Goal: Check status: Check status

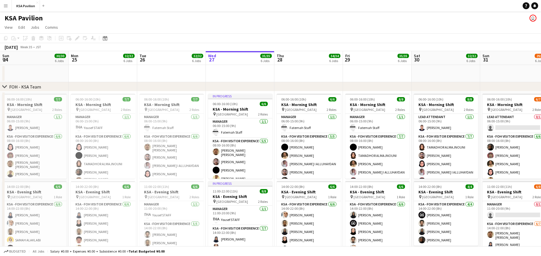
scroll to position [0, 137]
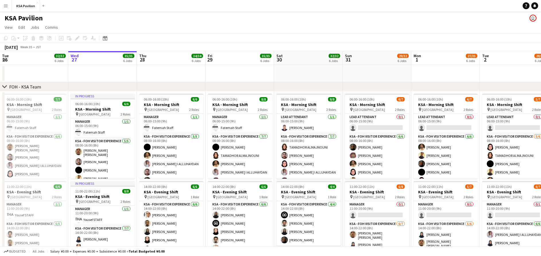
click at [3, 7] on button "Menu" at bounding box center [5, 5] width 11 height 11
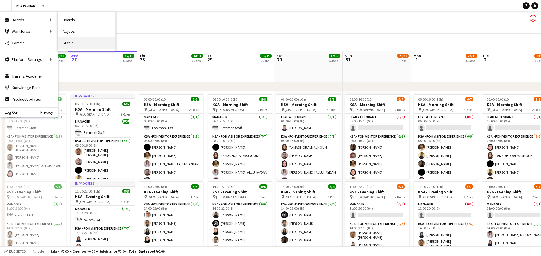
click at [75, 42] on link "Status" at bounding box center [86, 42] width 57 height 11
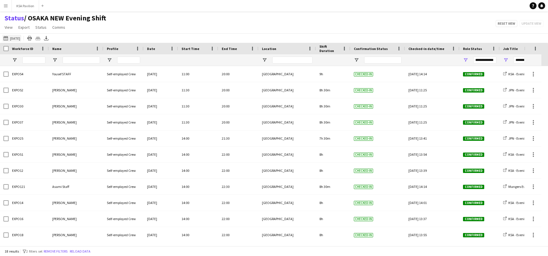
click at [11, 36] on button "[DATE] [DATE]" at bounding box center [11, 38] width 19 height 7
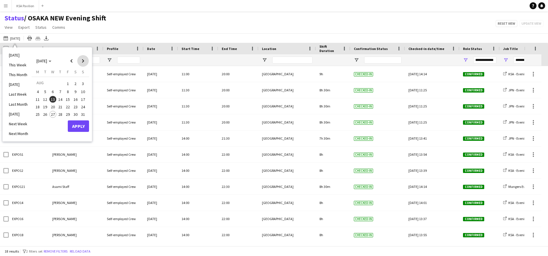
click at [83, 64] on span "Next month" at bounding box center [82, 60] width 11 height 11
click at [40, 106] on span "15" at bounding box center [37, 105] width 7 height 7
click at [43, 119] on span "30" at bounding box center [45, 120] width 7 height 7
click at [74, 132] on button "Apply" at bounding box center [78, 132] width 21 height 11
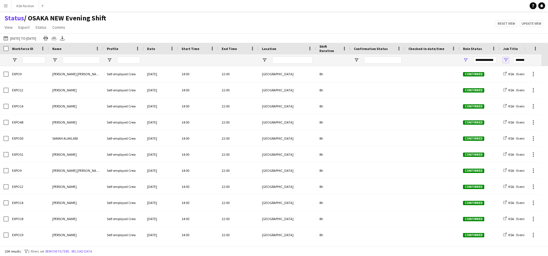
click at [503, 58] on span "Open Filter Menu" at bounding box center [505, 59] width 5 height 5
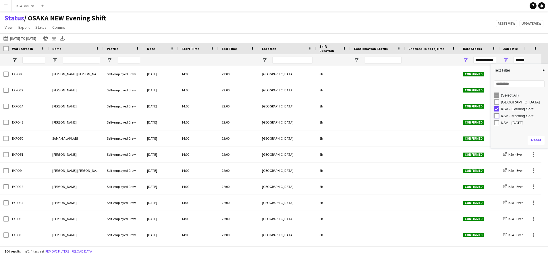
type input "**********"
click at [65, 39] on icon "Export XLSX" at bounding box center [62, 38] width 5 height 5
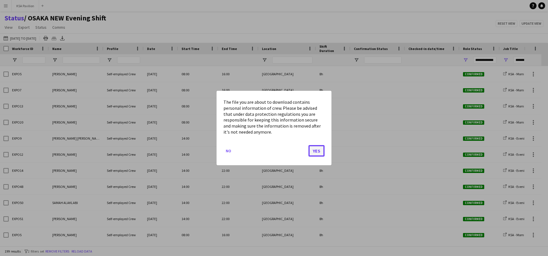
click at [316, 152] on button "Yes" at bounding box center [316, 150] width 16 height 11
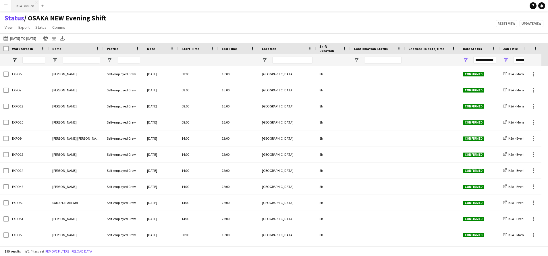
click at [24, 5] on button "KSA Pavilion Close" at bounding box center [25, 5] width 27 height 11
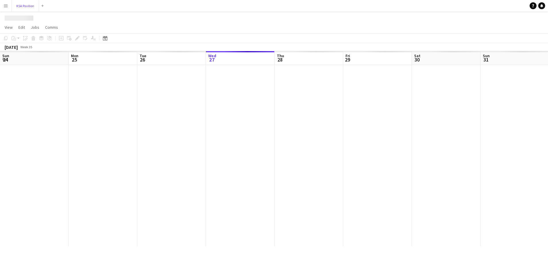
scroll to position [0, 137]
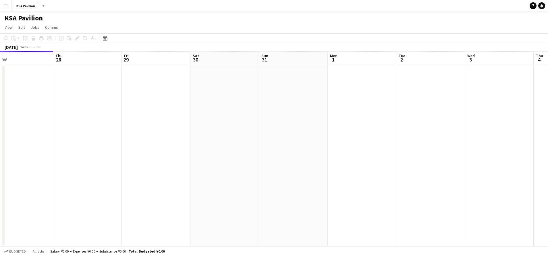
drag, startPoint x: 438, startPoint y: 104, endPoint x: 148, endPoint y: 86, distance: 290.4
click at [148, 86] on app-calendar-viewport "Sun 24 Mon 25 Tue 26 Wed 27 Thu 28 Fri 29 Sat 30 Sun 31 Mon 1 Tue 2 Wed 3 Thu 4…" at bounding box center [274, 148] width 548 height 195
drag, startPoint x: 192, startPoint y: 121, endPoint x: 160, endPoint y: 123, distance: 32.2
click at [151, 124] on app-calendar-viewport "Wed 27 Thu 28 Fri 29 Sat 30 Sun 31 Mon 1 Tue 2 Wed 3 Thu 4 Fri 5 Sat 6 Sun 7 Mo…" at bounding box center [274, 148] width 548 height 195
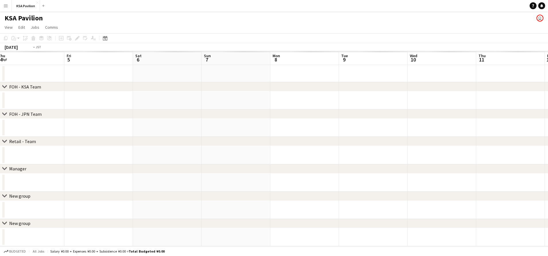
drag, startPoint x: 468, startPoint y: 134, endPoint x: 152, endPoint y: 120, distance: 316.3
click at [101, 119] on app-calendar-viewport "Mon 1 Tue 2 Wed 3 Thu 4 Fri 5 Sat 6 Sun 7 Mon 8 Tue 9 Wed 10 Thu 11 Fri 12 Sat …" at bounding box center [274, 148] width 548 height 195
drag, startPoint x: 65, startPoint y: 99, endPoint x: 162, endPoint y: 123, distance: 100.0
click at [67, 100] on app-calendar-viewport "Sun 7 Mon 8 Tue 9 Wed 10 Thu 11 Fri 12 Sat 13 Sun 14 Mon 15 Tue 16 Wed 17 Thu 1…" at bounding box center [274, 148] width 548 height 195
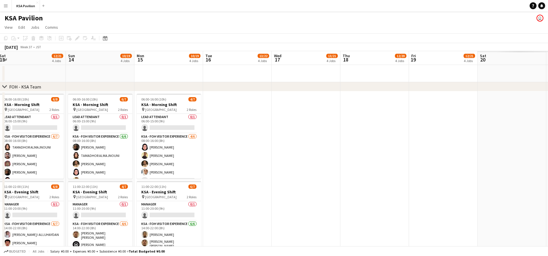
drag, startPoint x: 47, startPoint y: 118, endPoint x: 52, endPoint y: 121, distance: 5.4
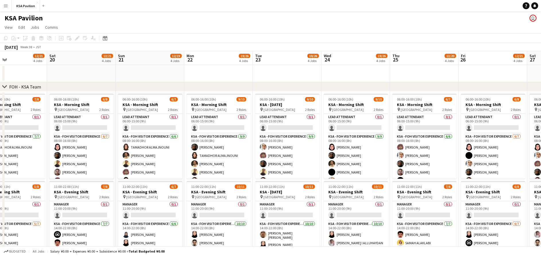
scroll to position [0, 228]
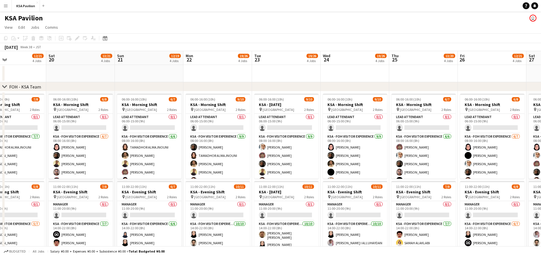
drag, startPoint x: 428, startPoint y: 70, endPoint x: 261, endPoint y: 79, distance: 167.3
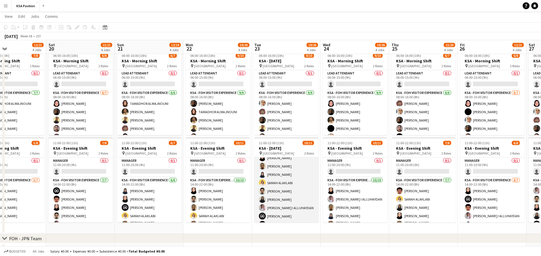
scroll to position [0, 0]
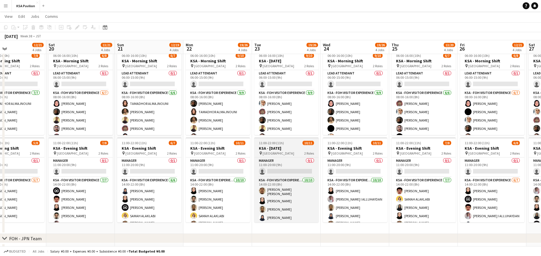
click at [288, 150] on h3 "KSA - [DATE]" at bounding box center [286, 148] width 64 height 5
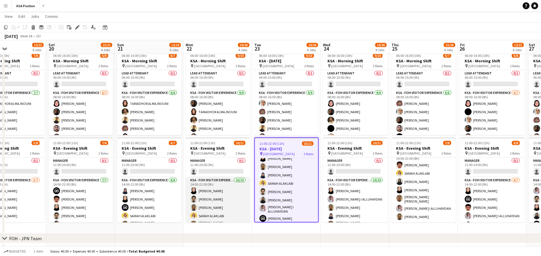
scroll to position [43, 0]
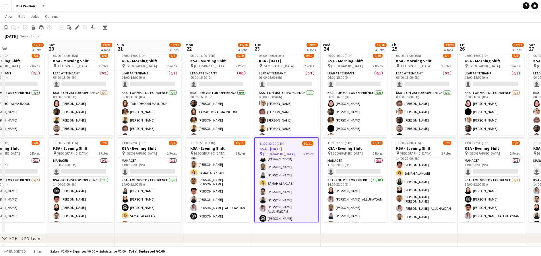
click at [291, 234] on div "chevron-right FOH - JPN Team" at bounding box center [270, 238] width 541 height 9
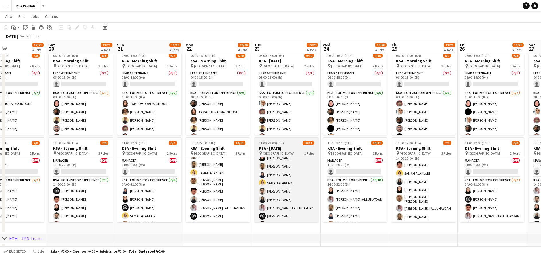
click at [282, 146] on h3 "KSA - [DATE]" at bounding box center [286, 148] width 64 height 5
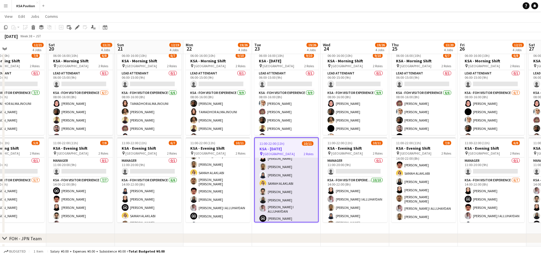
click at [292, 184] on app-card-role "KSA - FOH Visitor Experience [DATE] 14:00-22:00 (8h) [PERSON_NAME] abu [PERSON_…" at bounding box center [286, 183] width 63 height 98
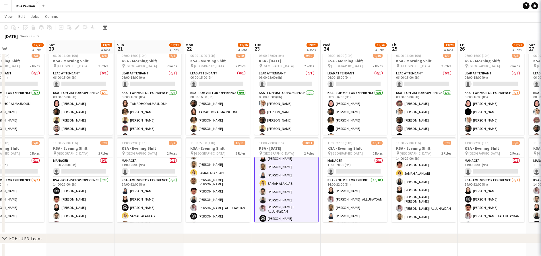
scroll to position [44, 0]
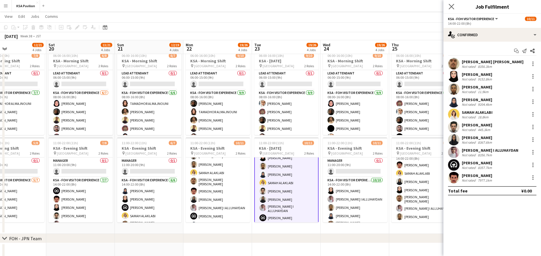
click at [448, 7] on app-icon "Close pop-in" at bounding box center [451, 7] width 8 height 8
